Goal: Register for event/course

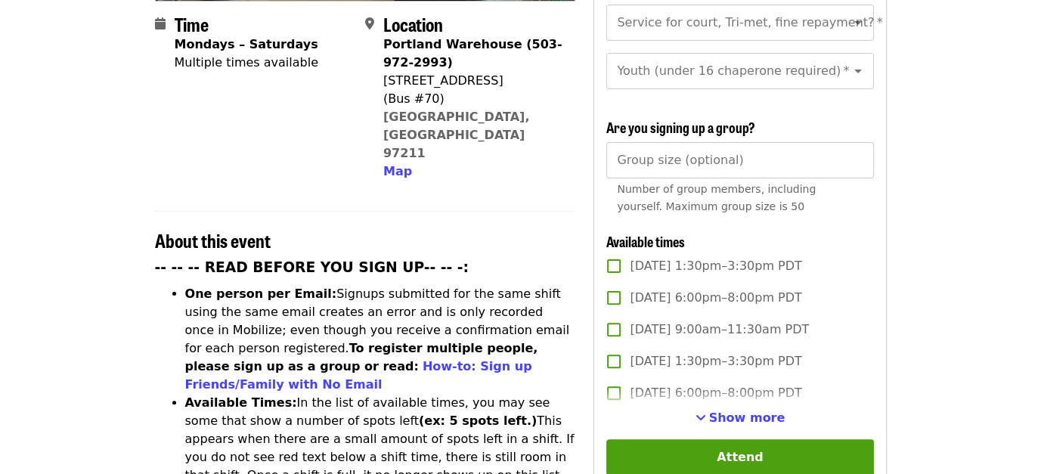
scroll to position [392, 0]
